Goal: Find contact information: Find contact information

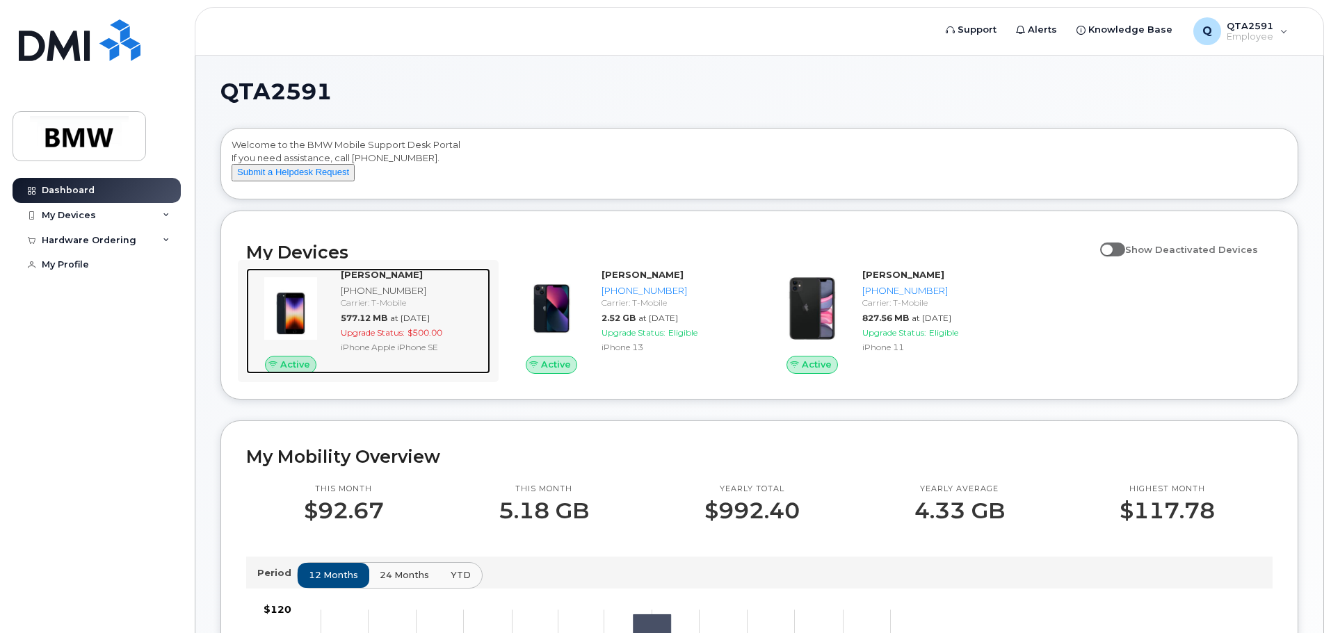
click at [391, 298] on div "[PHONE_NUMBER]" at bounding box center [413, 290] width 144 height 13
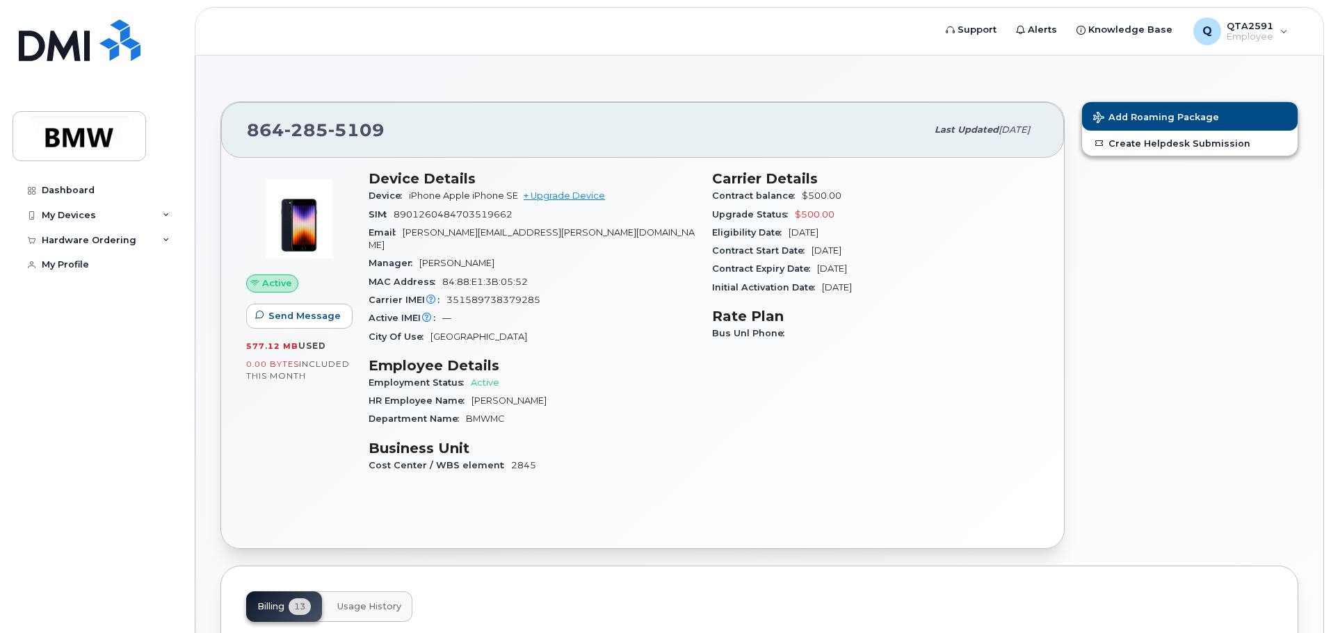
click at [1006, 126] on span "Sep 16, 2025" at bounding box center [1013, 129] width 31 height 10
drag, startPoint x: 925, startPoint y: 125, endPoint x: 1030, endPoint y: 116, distance: 104.7
click at [1030, 116] on div "Last updated Sep 16, 2025" at bounding box center [982, 129] width 112 height 29
click at [1086, 239] on div "Add Roaming Package Create Helpdesk Submission" at bounding box center [1190, 325] width 234 height 464
click at [1195, 293] on div "Add Roaming Package Create Helpdesk Submission" at bounding box center [1190, 325] width 234 height 464
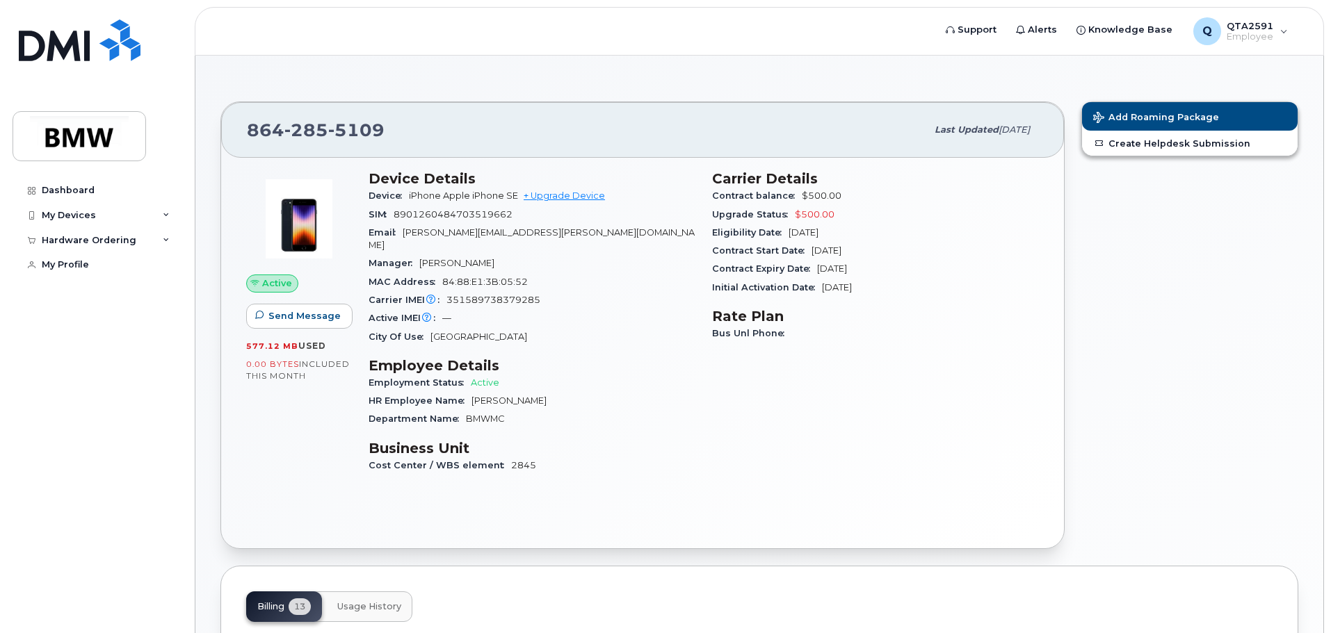
drag, startPoint x: 1237, startPoint y: 295, endPoint x: 1240, endPoint y: 215, distance: 80.0
click at [1237, 295] on div "Add Roaming Package Create Helpdesk Submission" at bounding box center [1190, 325] width 234 height 464
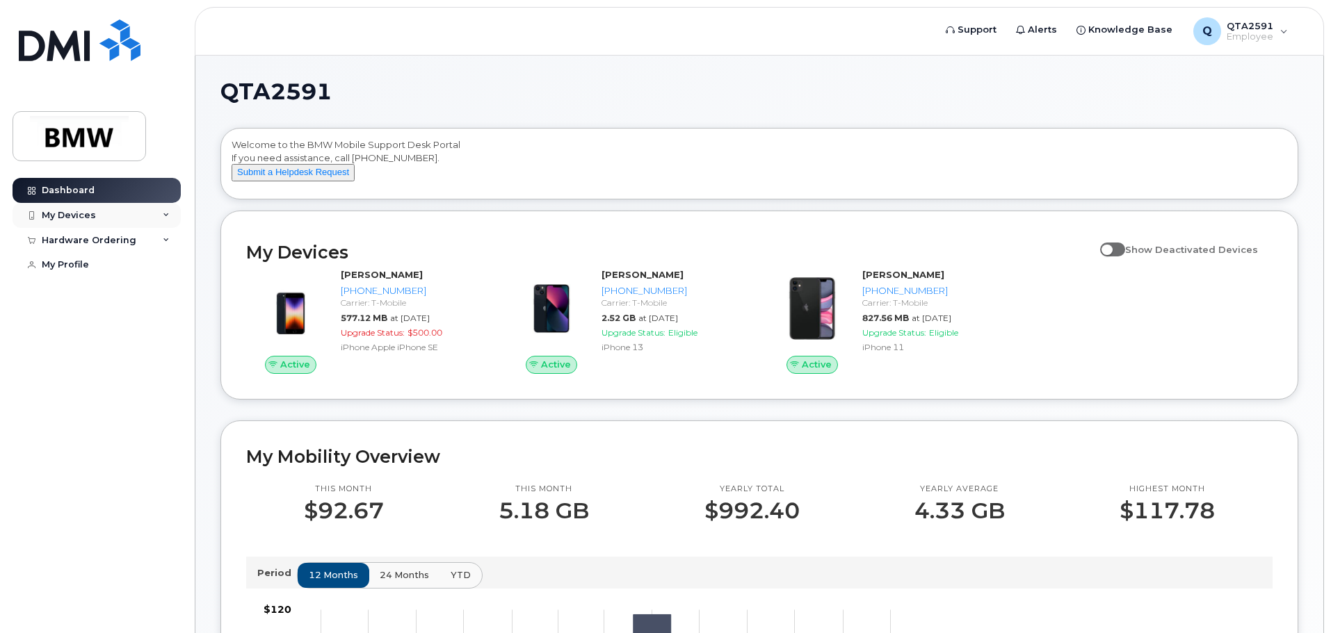
click at [88, 210] on div "My Devices" at bounding box center [69, 215] width 54 height 11
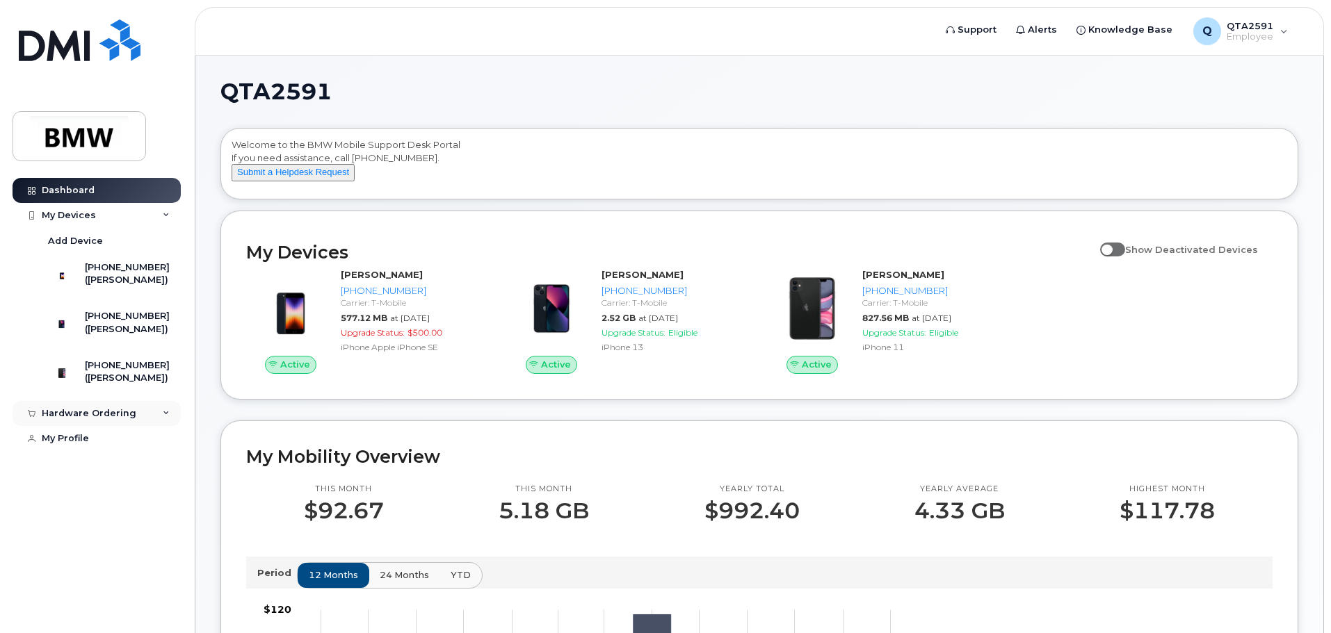
click at [111, 419] on div "Hardware Ordering" at bounding box center [89, 413] width 95 height 11
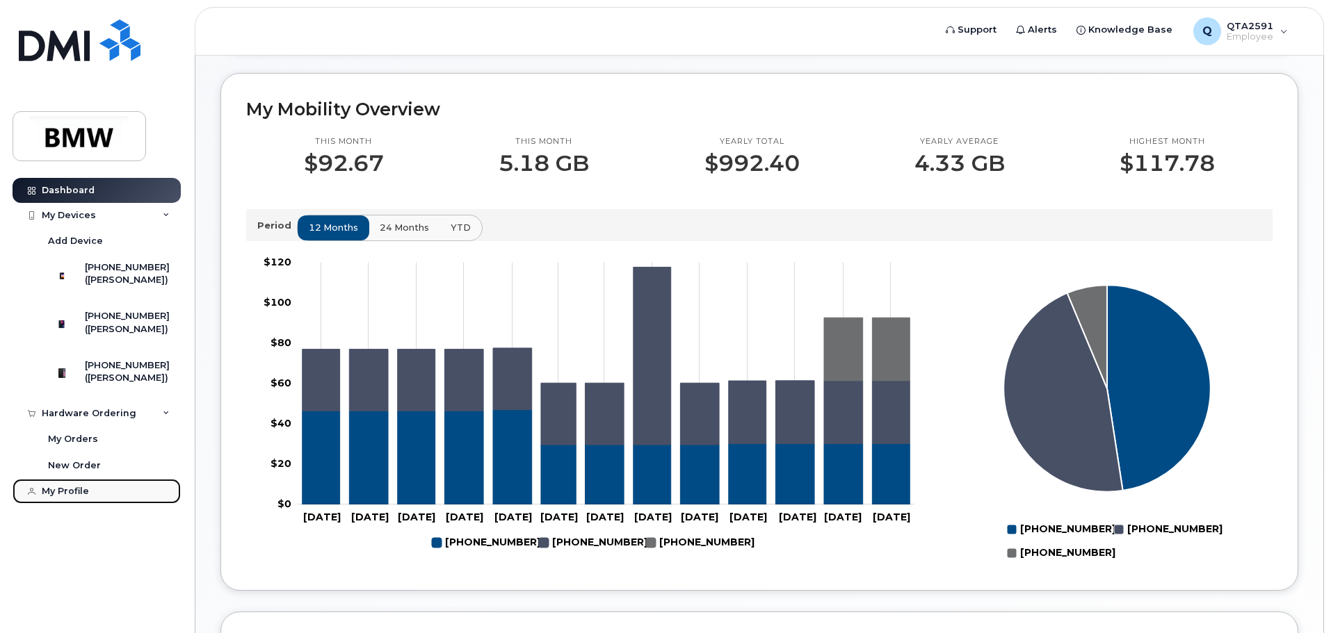
click at [60, 504] on link "My Profile" at bounding box center [97, 491] width 168 height 25
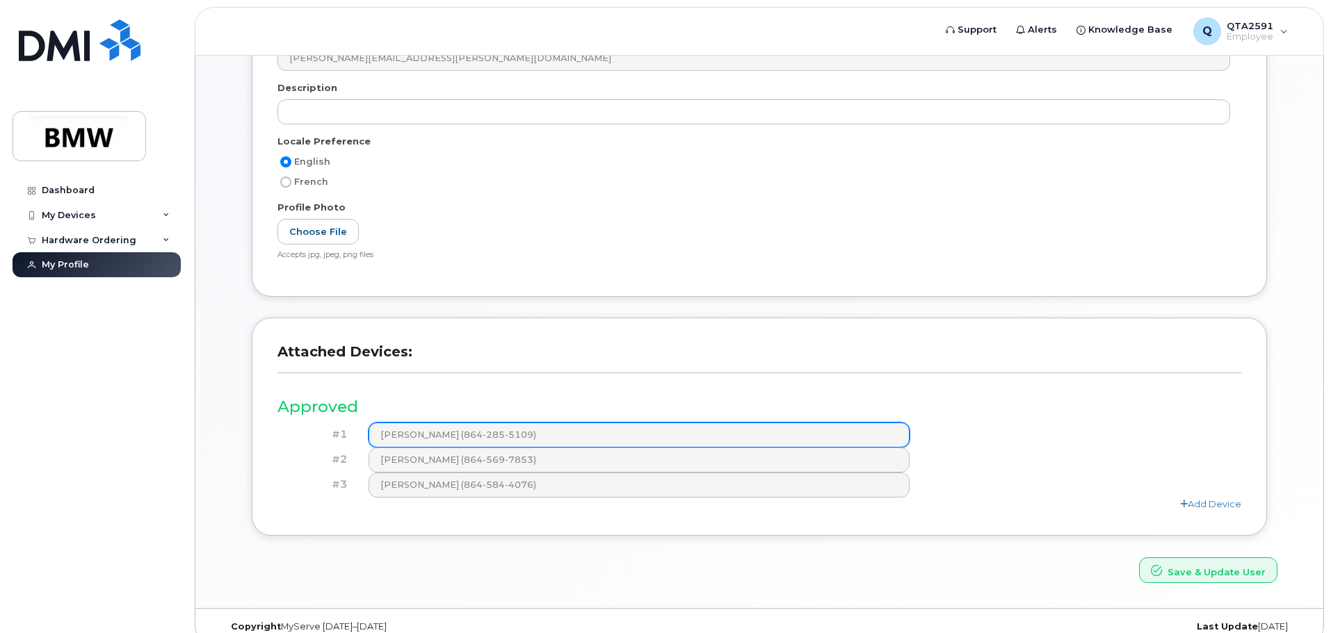
scroll to position [243, 0]
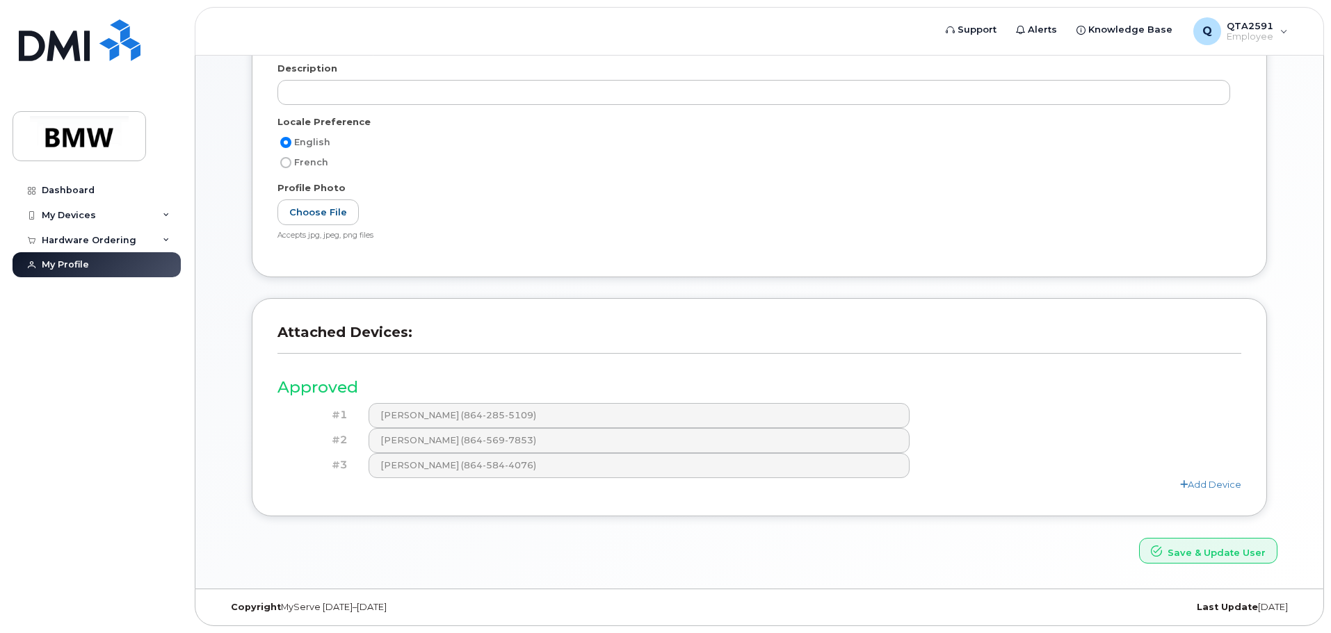
click at [927, 542] on div "Save & Update User" at bounding box center [759, 551] width 1057 height 26
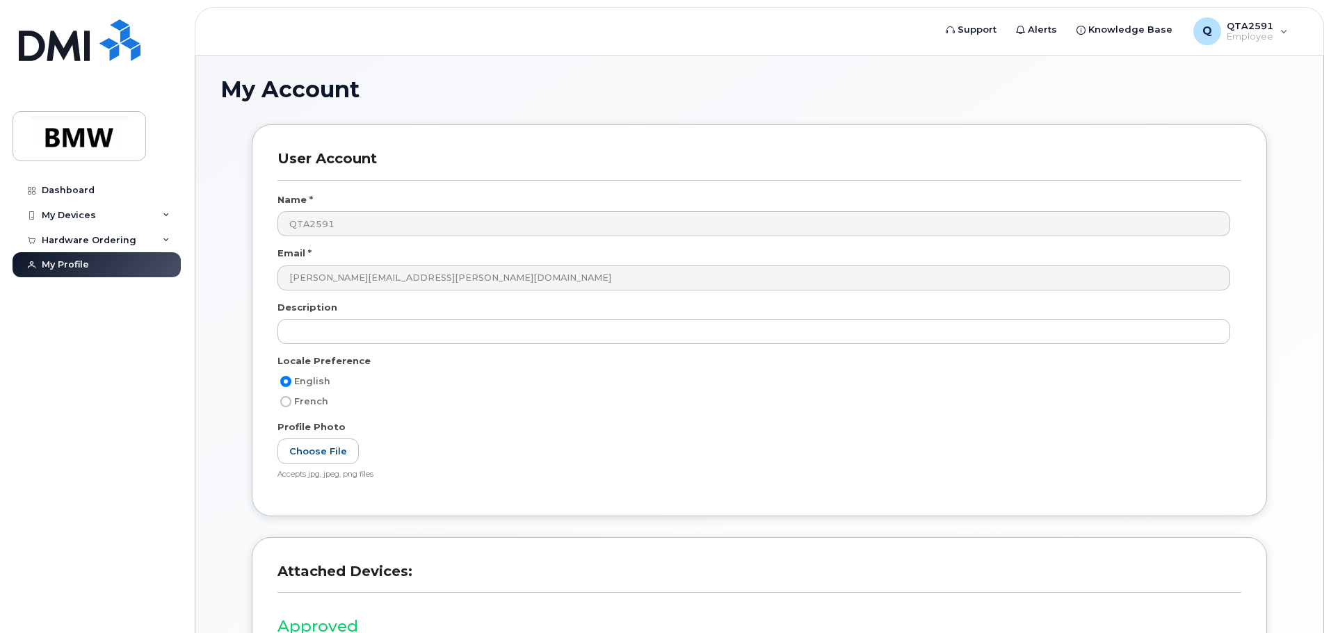
scroll to position [0, 0]
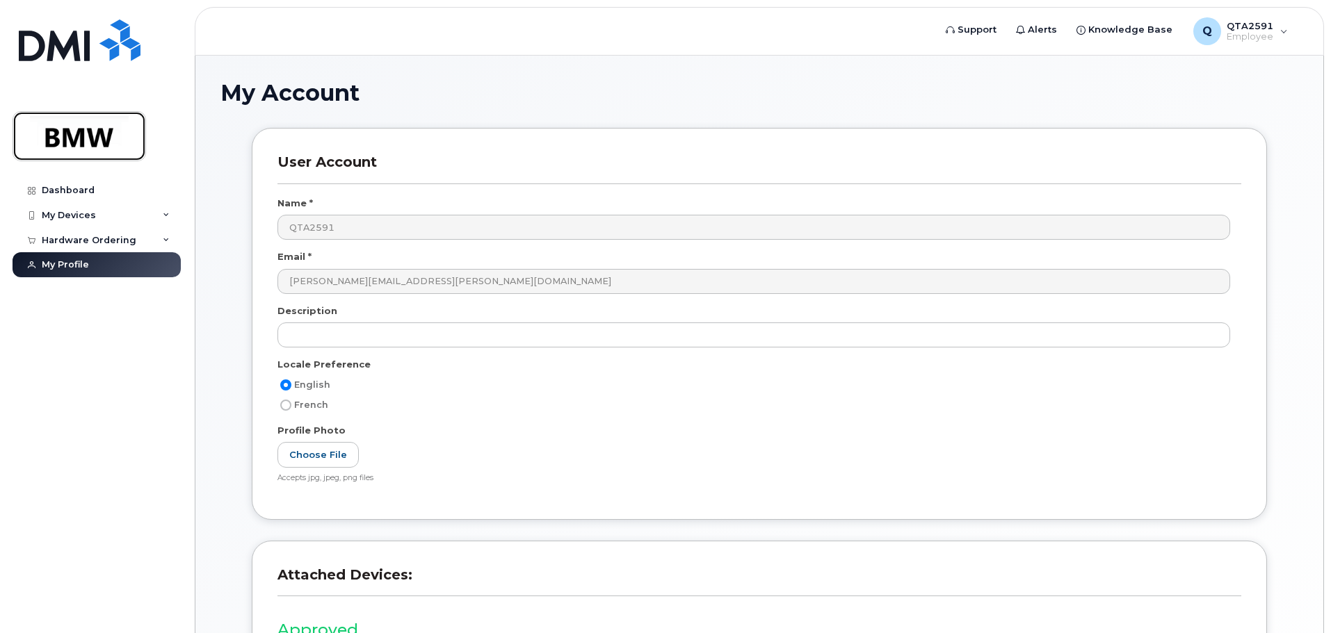
click at [91, 124] on img at bounding box center [79, 136] width 107 height 40
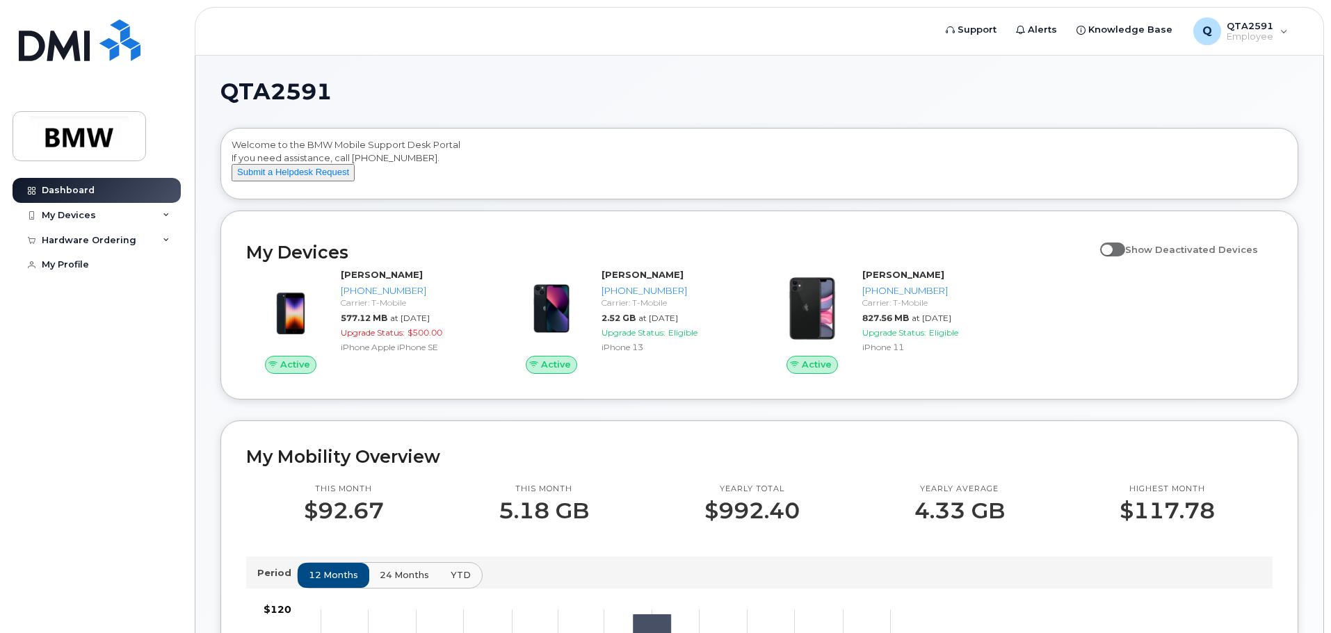
click at [437, 161] on div "Welcome to the BMW Mobile Support Desk Portal If you need assistance, call [PHO…" at bounding box center [758, 166] width 1055 height 56
click at [1292, 27] on div "Q QTA2591 Employee" at bounding box center [1240, 31] width 114 height 28
click at [925, 92] on h1 "QTA2591" at bounding box center [755, 92] width 1071 height 22
click at [389, 101] on h1 "QTA2591" at bounding box center [755, 92] width 1071 height 22
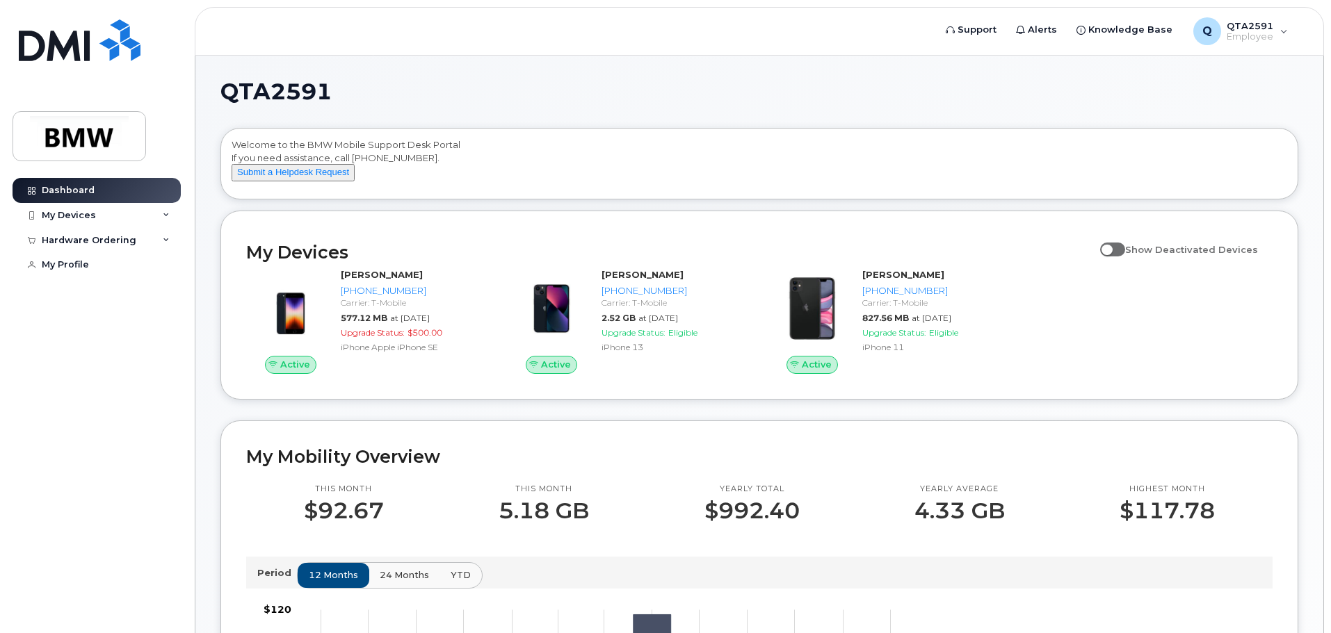
click at [352, 91] on h1 "QTA2591" at bounding box center [755, 92] width 1071 height 22
click at [334, 91] on h1 "QTA2591" at bounding box center [755, 92] width 1071 height 22
click at [315, 91] on span "QTA2591" at bounding box center [275, 91] width 111 height 21
click at [316, 91] on span "QTA2591" at bounding box center [275, 91] width 111 height 21
click at [410, 91] on h1 "QTA2591" at bounding box center [755, 92] width 1071 height 22
